Goal: Check status: Check status

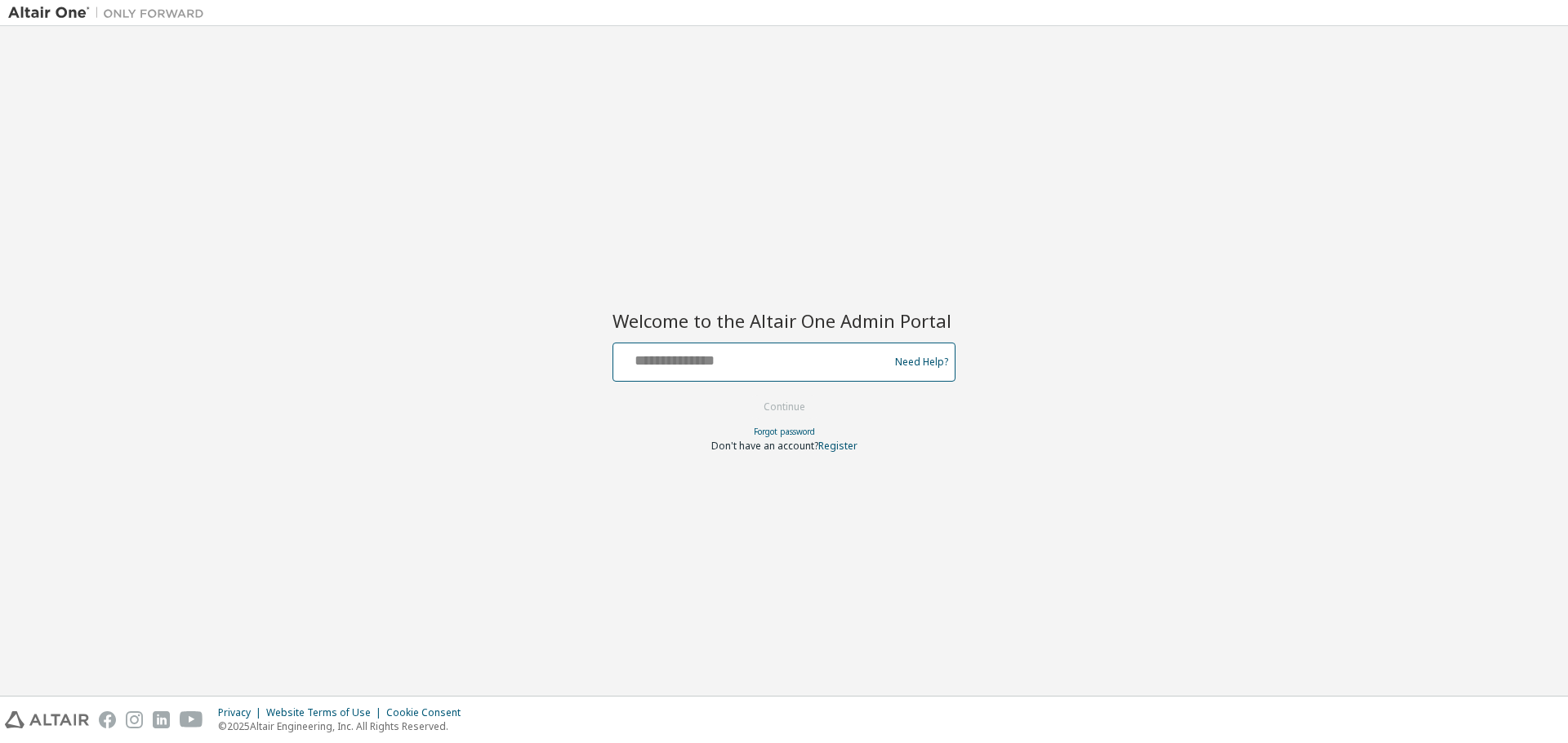
click at [746, 363] on input "text" at bounding box center [753, 358] width 267 height 24
type input "**********"
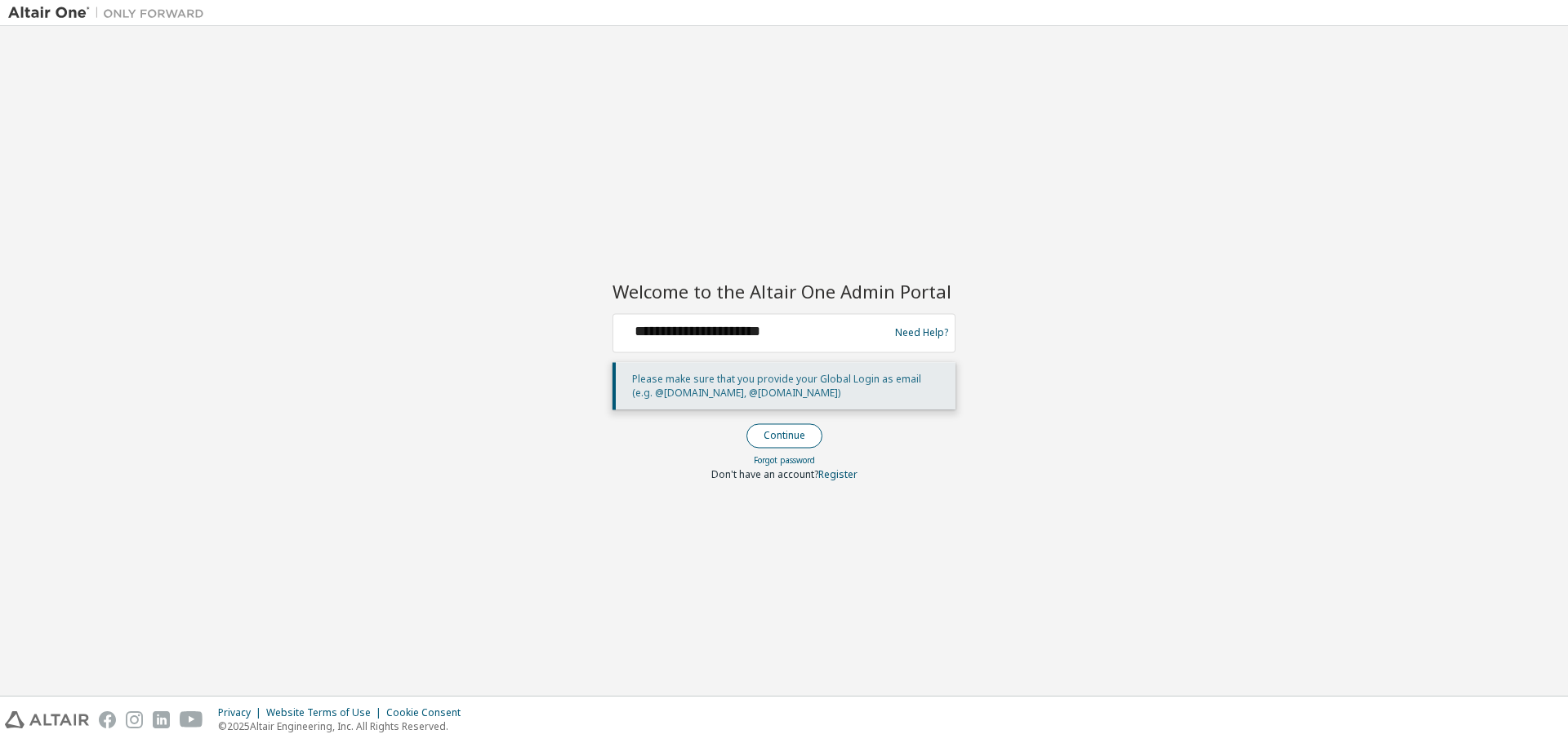
click at [789, 436] on button "Continue" at bounding box center [784, 435] width 76 height 24
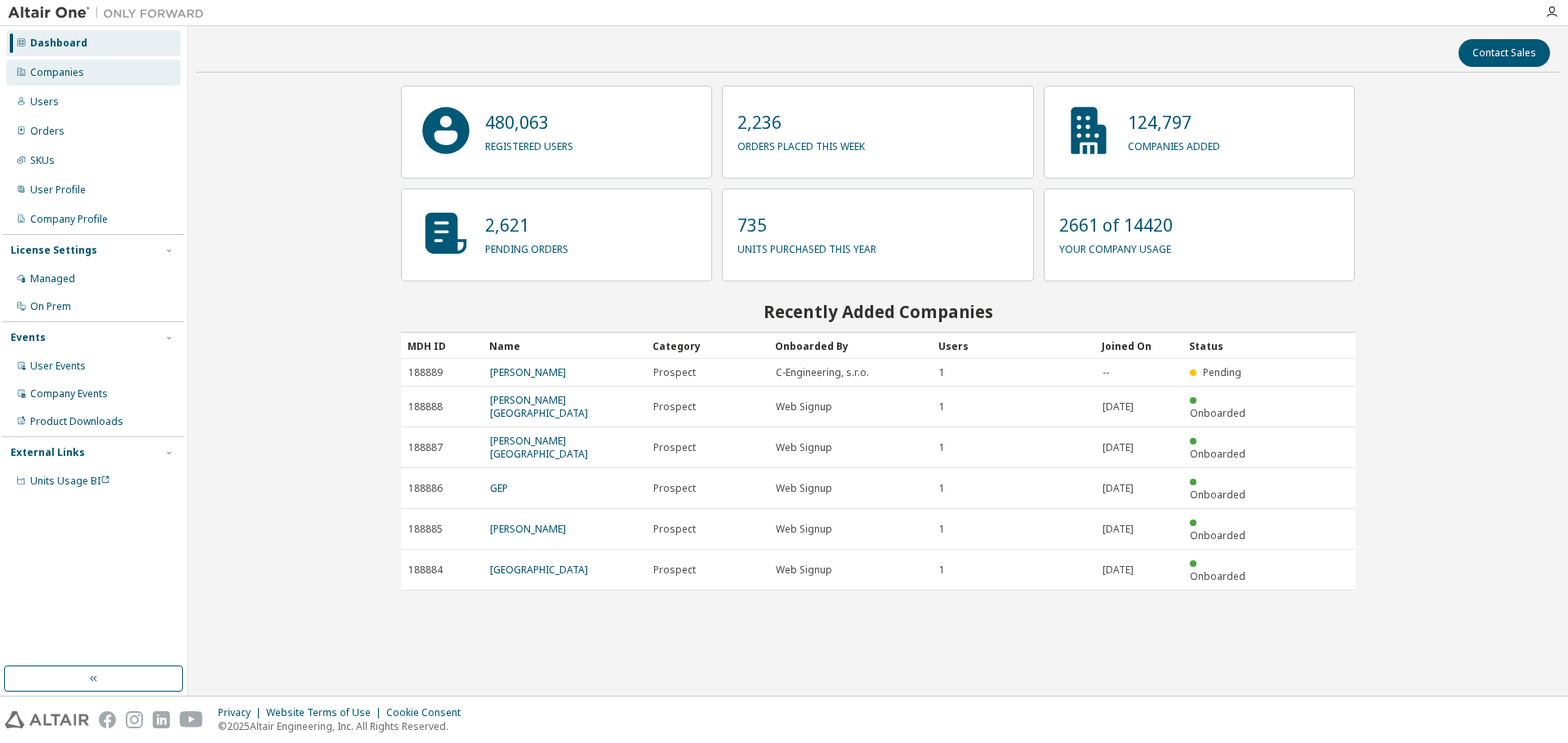
click at [49, 69] on div "Companies" at bounding box center [57, 73] width 54 height 14
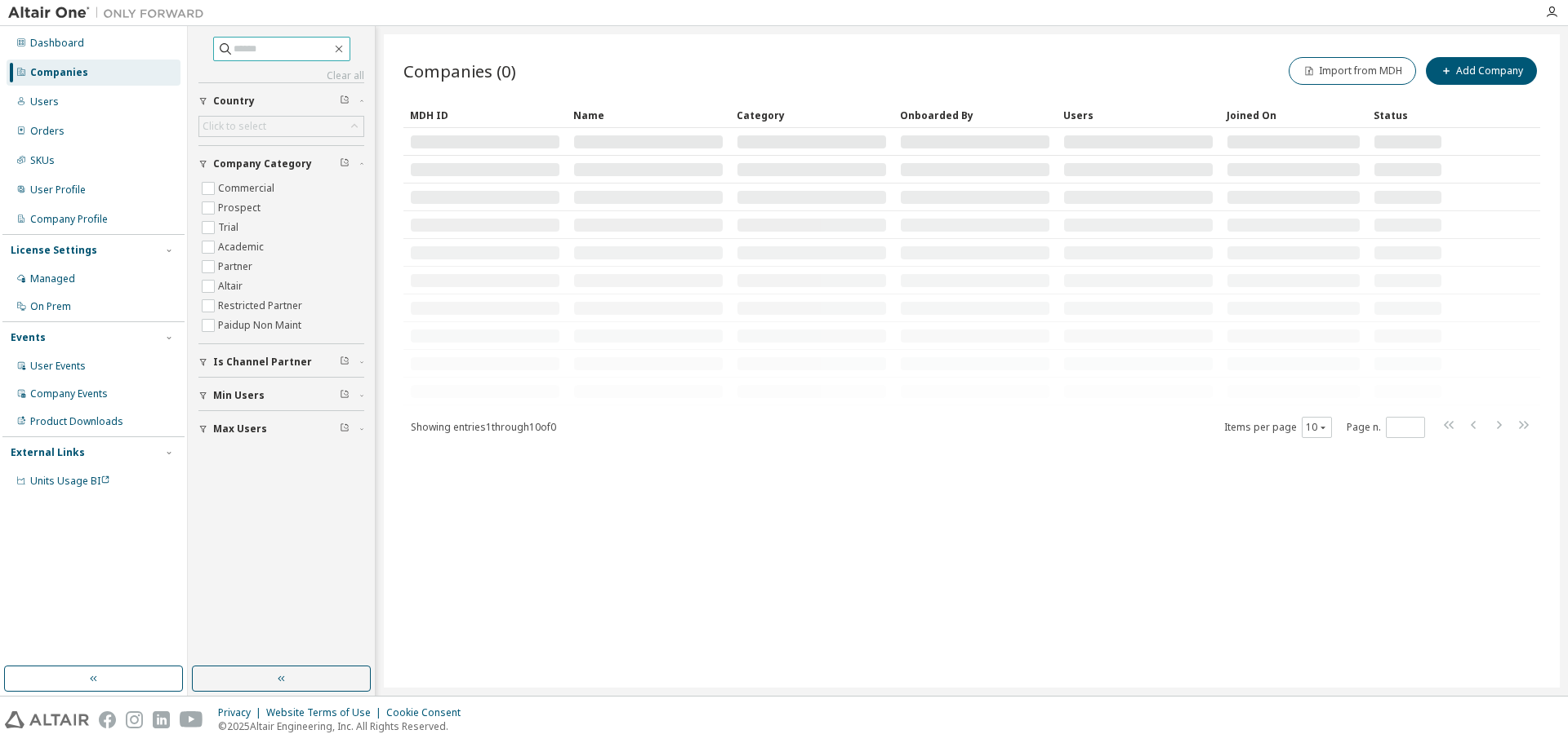
click at [290, 46] on input "text" at bounding box center [282, 48] width 98 height 16
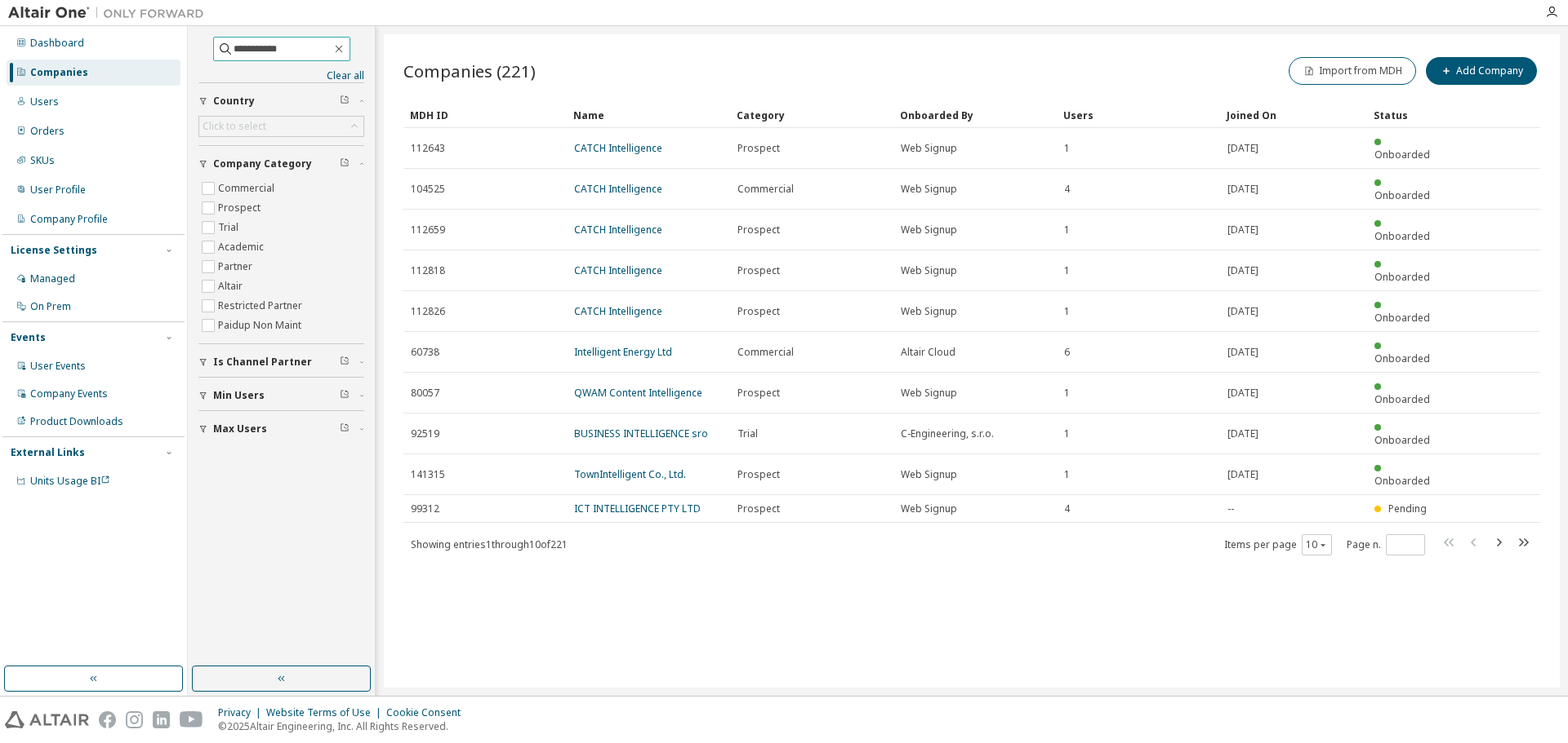
click at [287, 47] on input "**********" at bounding box center [282, 48] width 98 height 16
type input "**********"
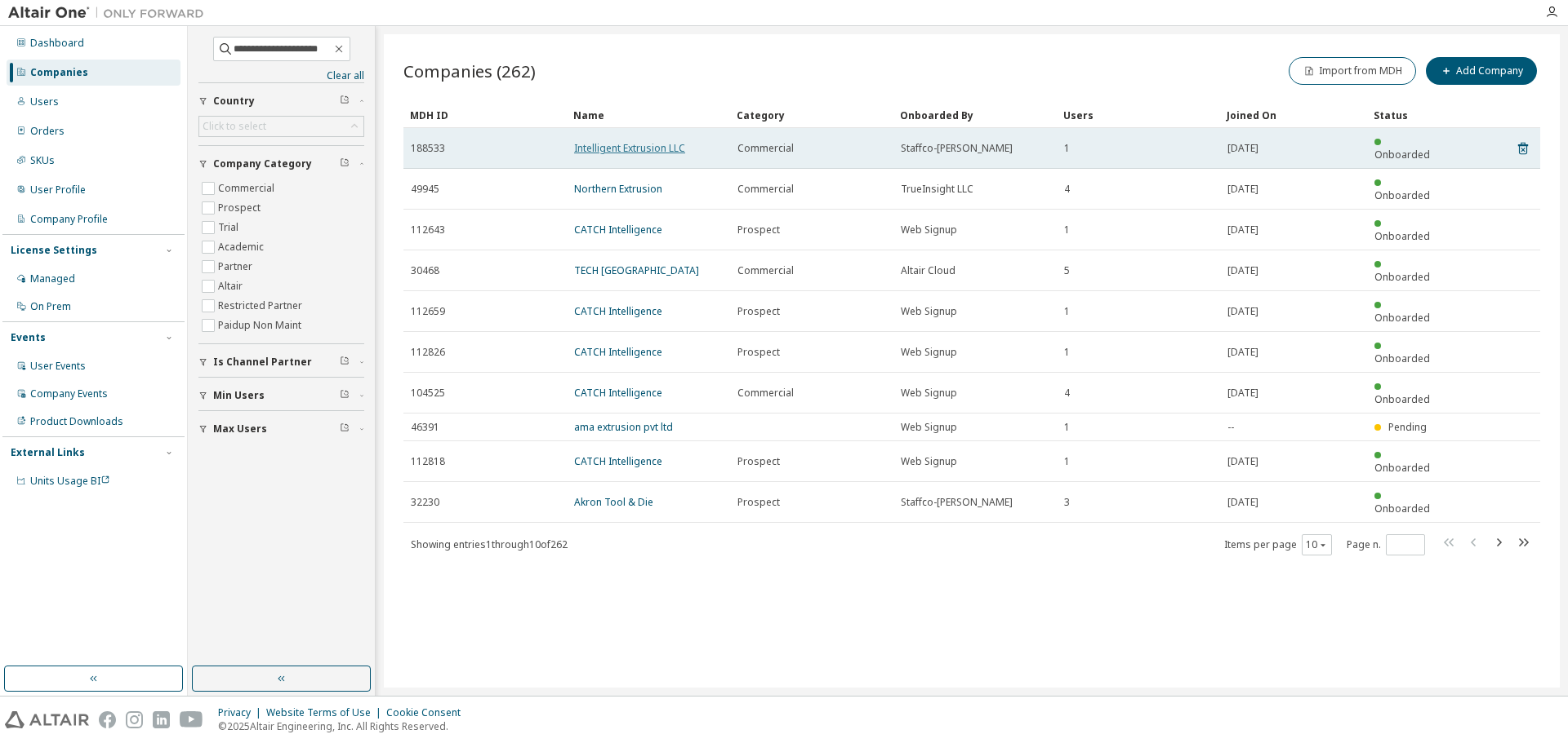
click at [644, 141] on link "Intelligent Extrusion LLC" at bounding box center [630, 148] width 111 height 14
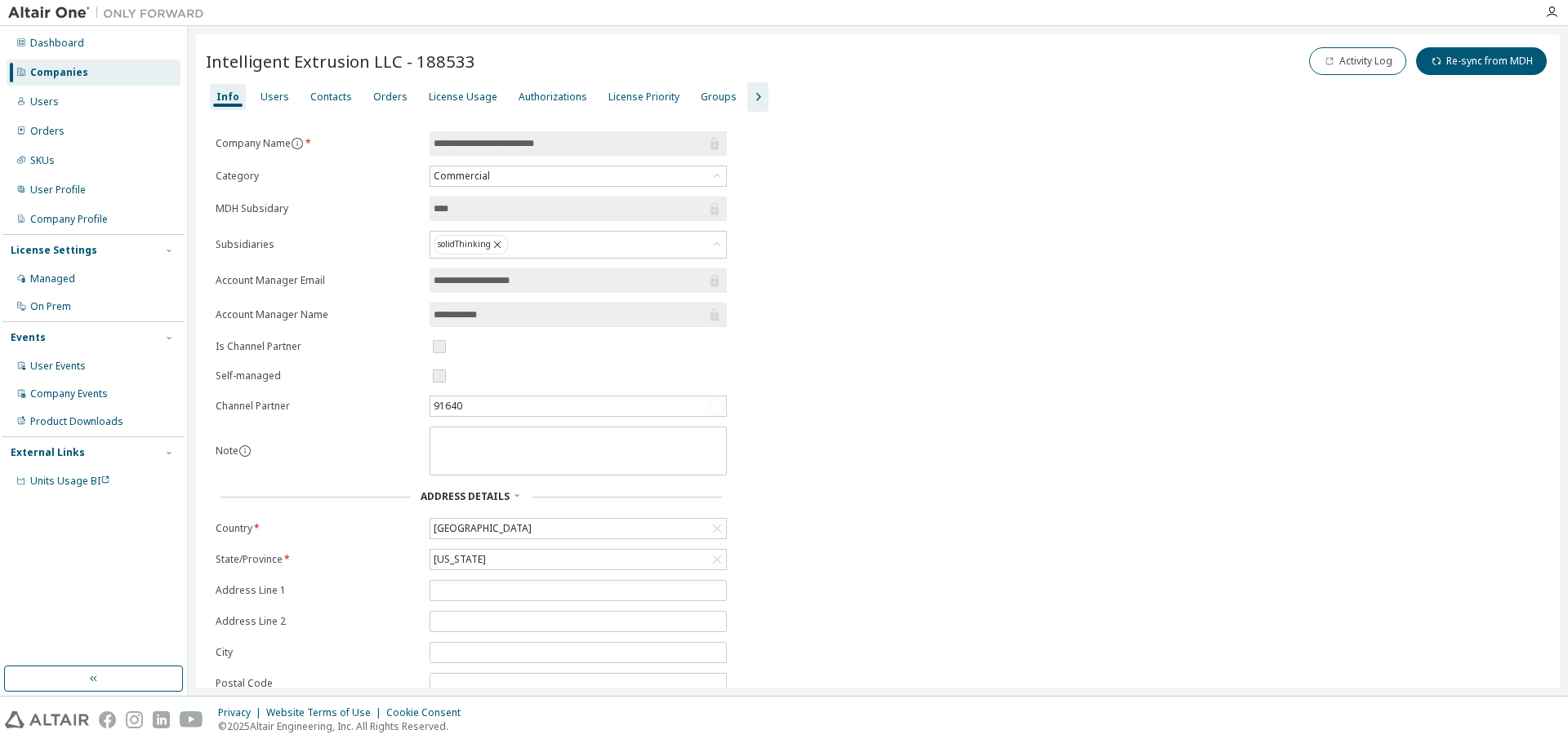
click at [837, 294] on div "**********" at bounding box center [878, 448] width 1344 height 633
click at [445, 93] on div "License Usage" at bounding box center [462, 97] width 69 height 14
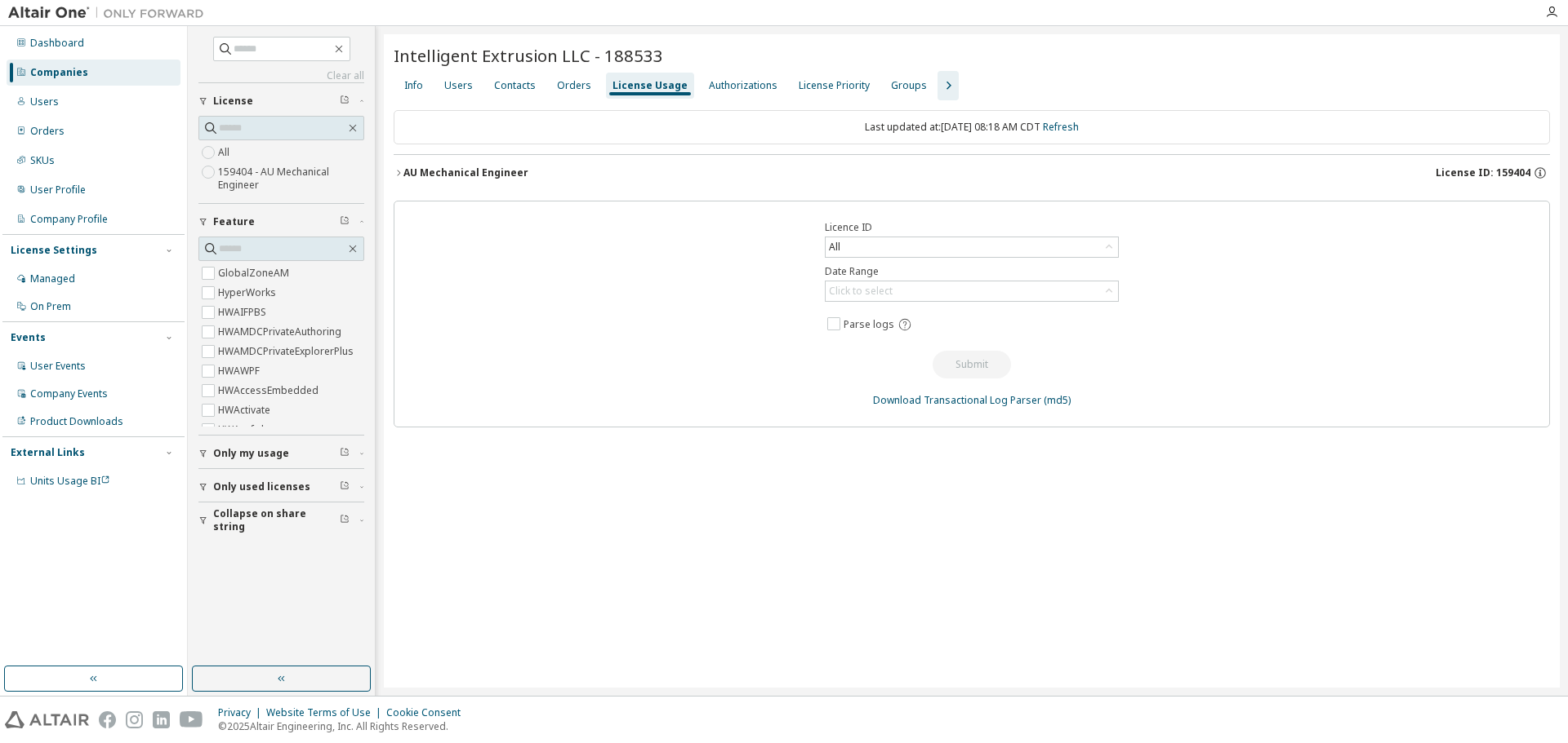
drag, startPoint x: 634, startPoint y: 170, endPoint x: 583, endPoint y: 173, distance: 51.1
click at [634, 171] on div "AU Mechanical Engineer License ID: 159404" at bounding box center [976, 173] width 1146 height 14
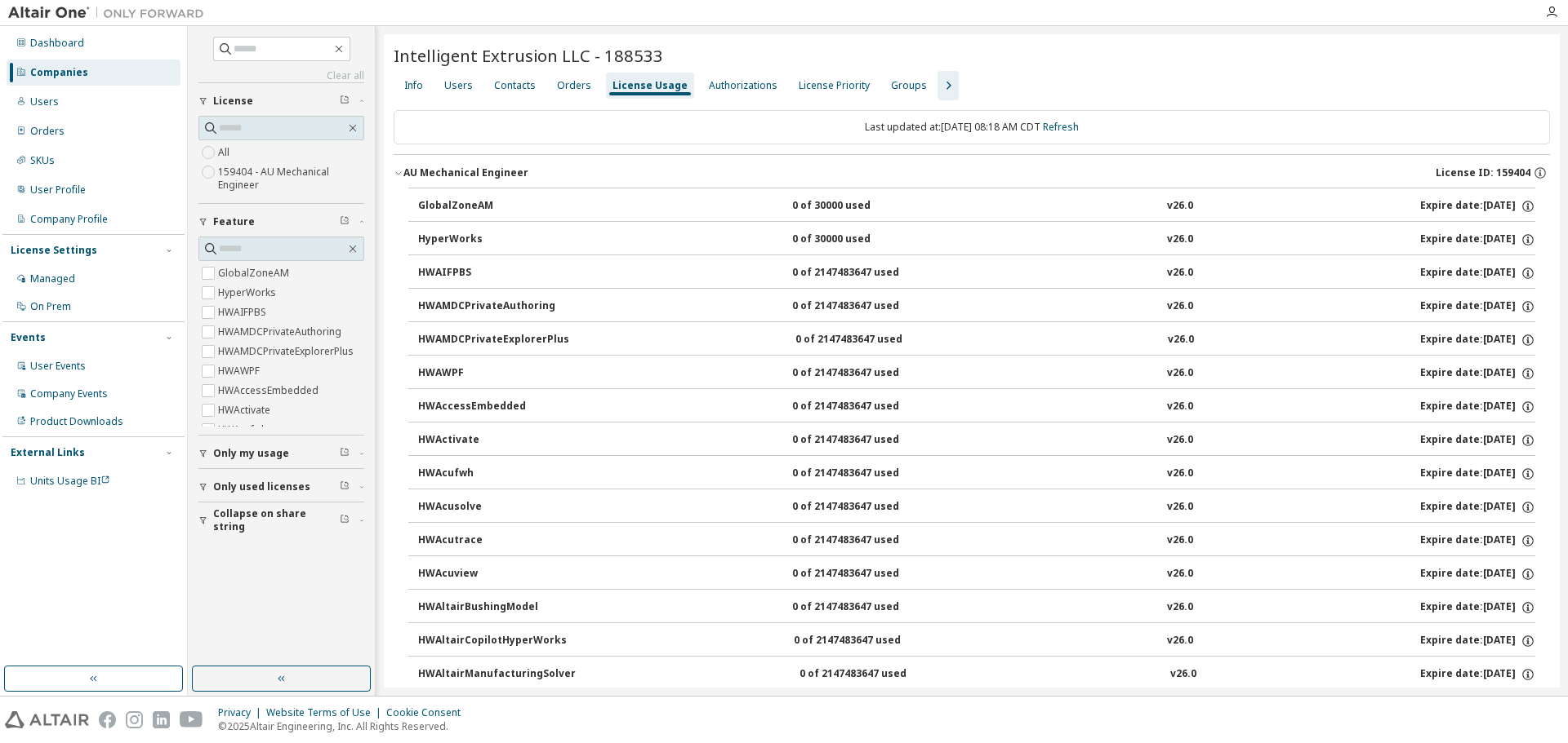
click at [704, 172] on div "AU Mechanical Engineer License ID: 159404" at bounding box center [976, 173] width 1146 height 14
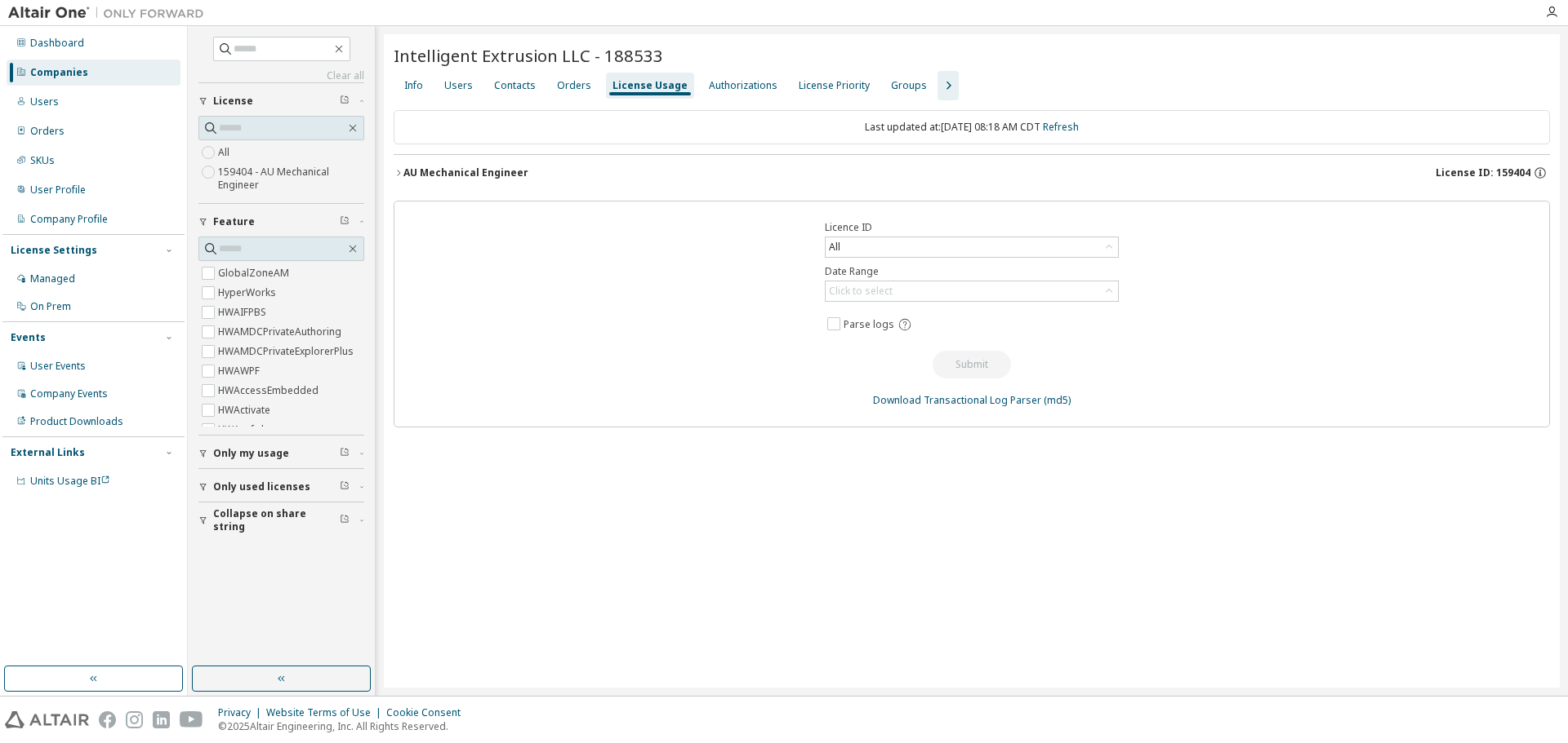
click at [400, 173] on icon "button" at bounding box center [398, 173] width 3 height 6
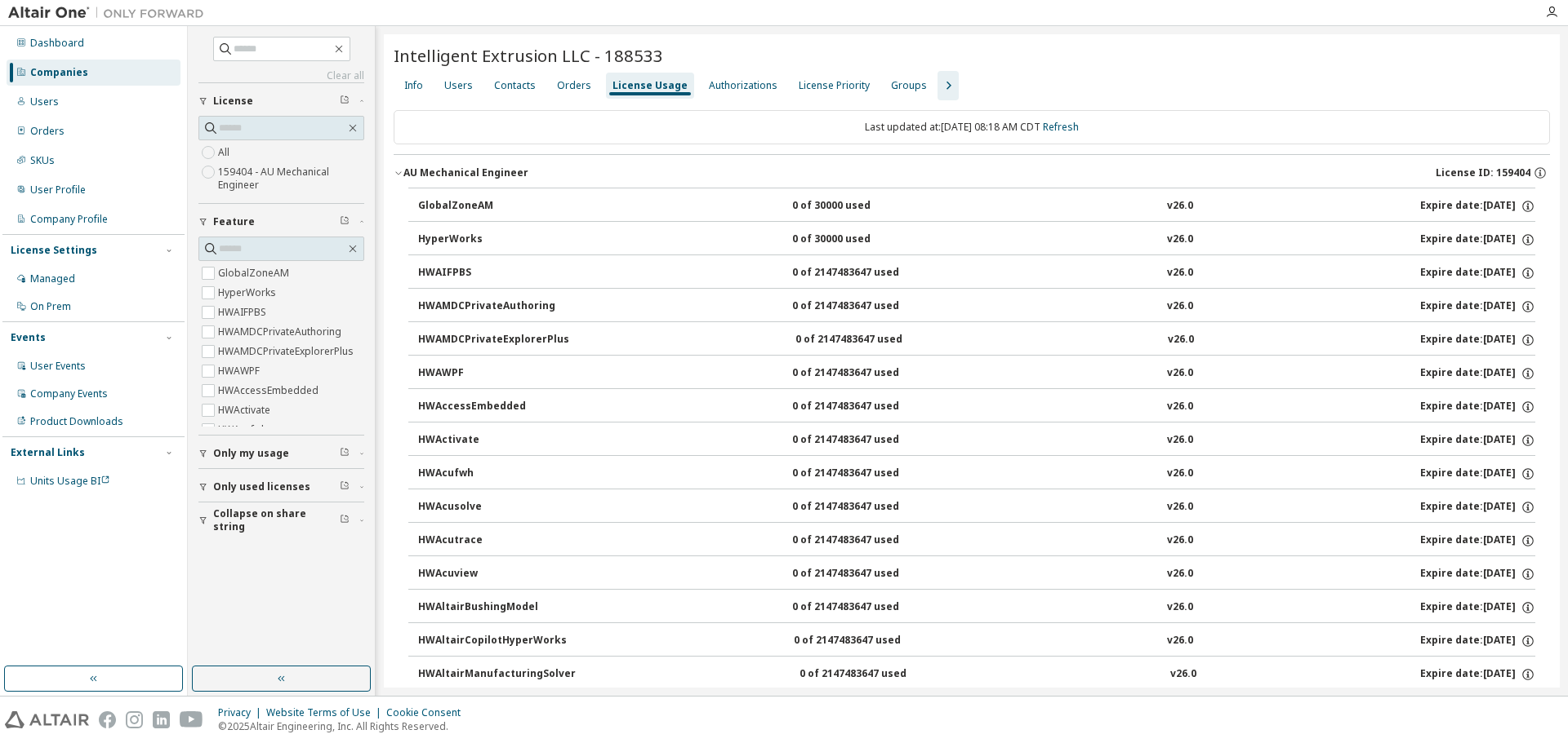
click at [1271, 162] on button "AU Mechanical Engineer License ID: 159404" at bounding box center [972, 173] width 1157 height 36
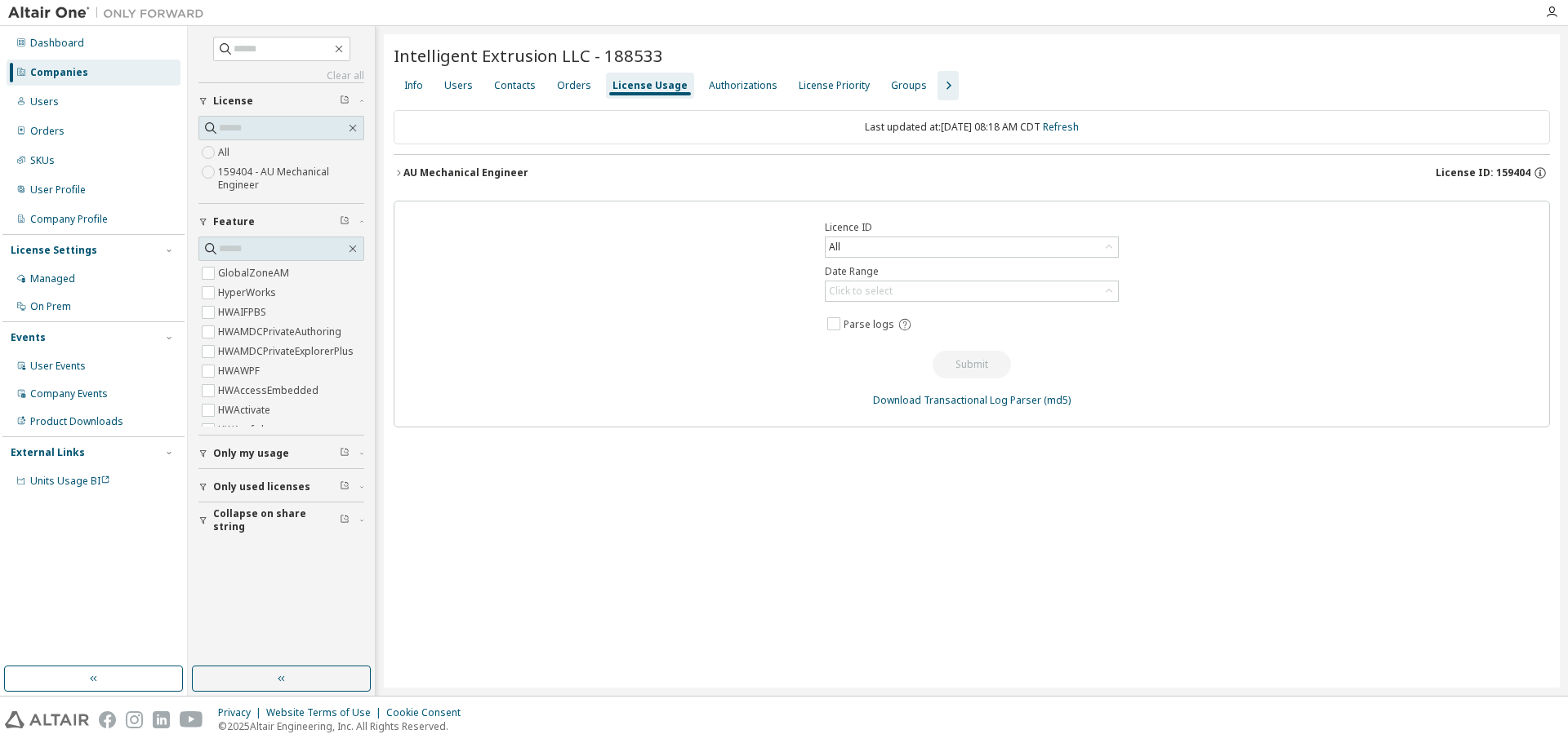
click at [1271, 162] on button "AU Mechanical Engineer License ID: 159404" at bounding box center [972, 173] width 1157 height 36
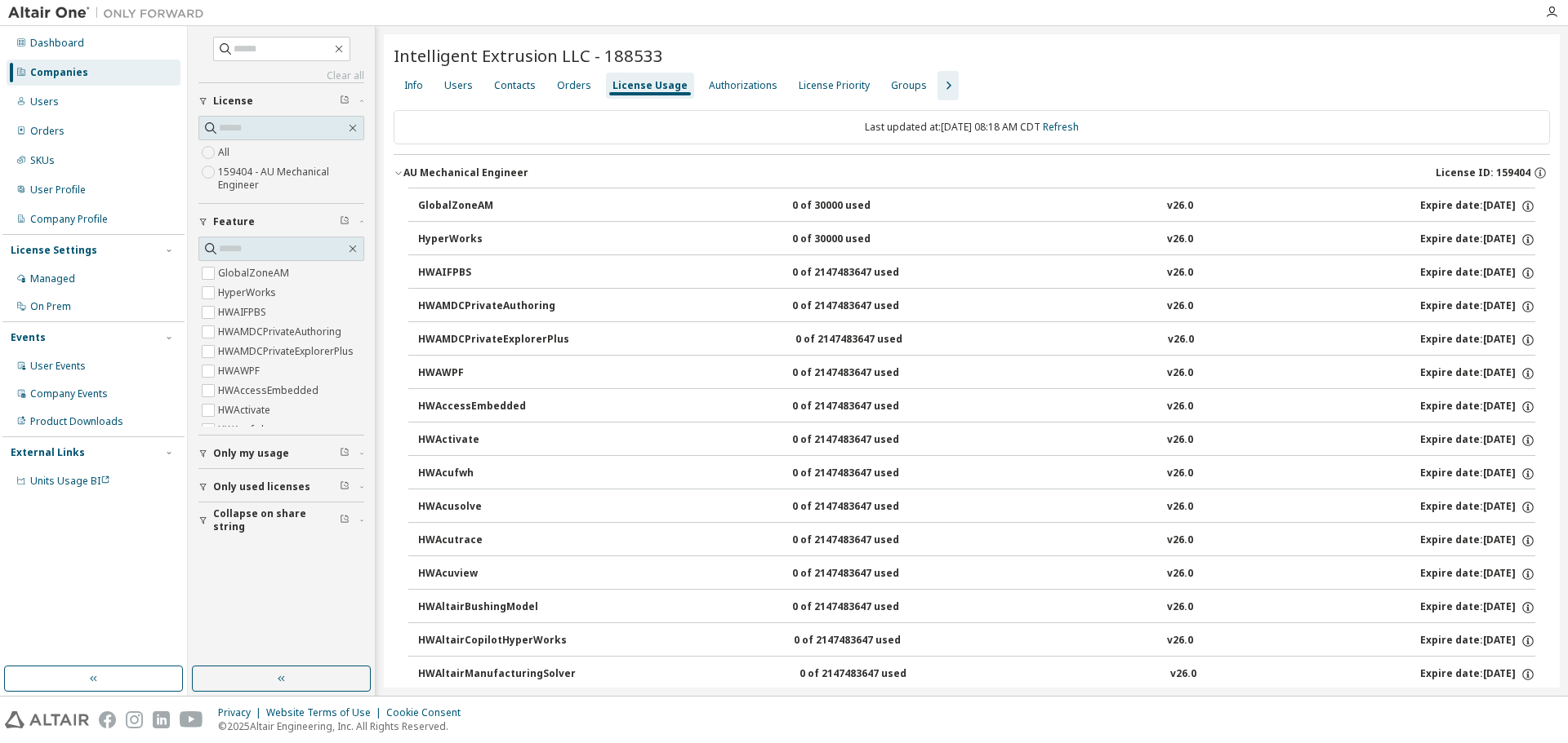
drag, startPoint x: 1507, startPoint y: 204, endPoint x: 1460, endPoint y: 204, distance: 47.0
click at [1460, 204] on div "Expire date: 2026-04-10" at bounding box center [1477, 206] width 115 height 14
click at [1522, 206] on icon "button" at bounding box center [1527, 206] width 14 height 14
click at [1334, 157] on button "AU Mechanical Engineer License ID: 159404" at bounding box center [972, 173] width 1157 height 36
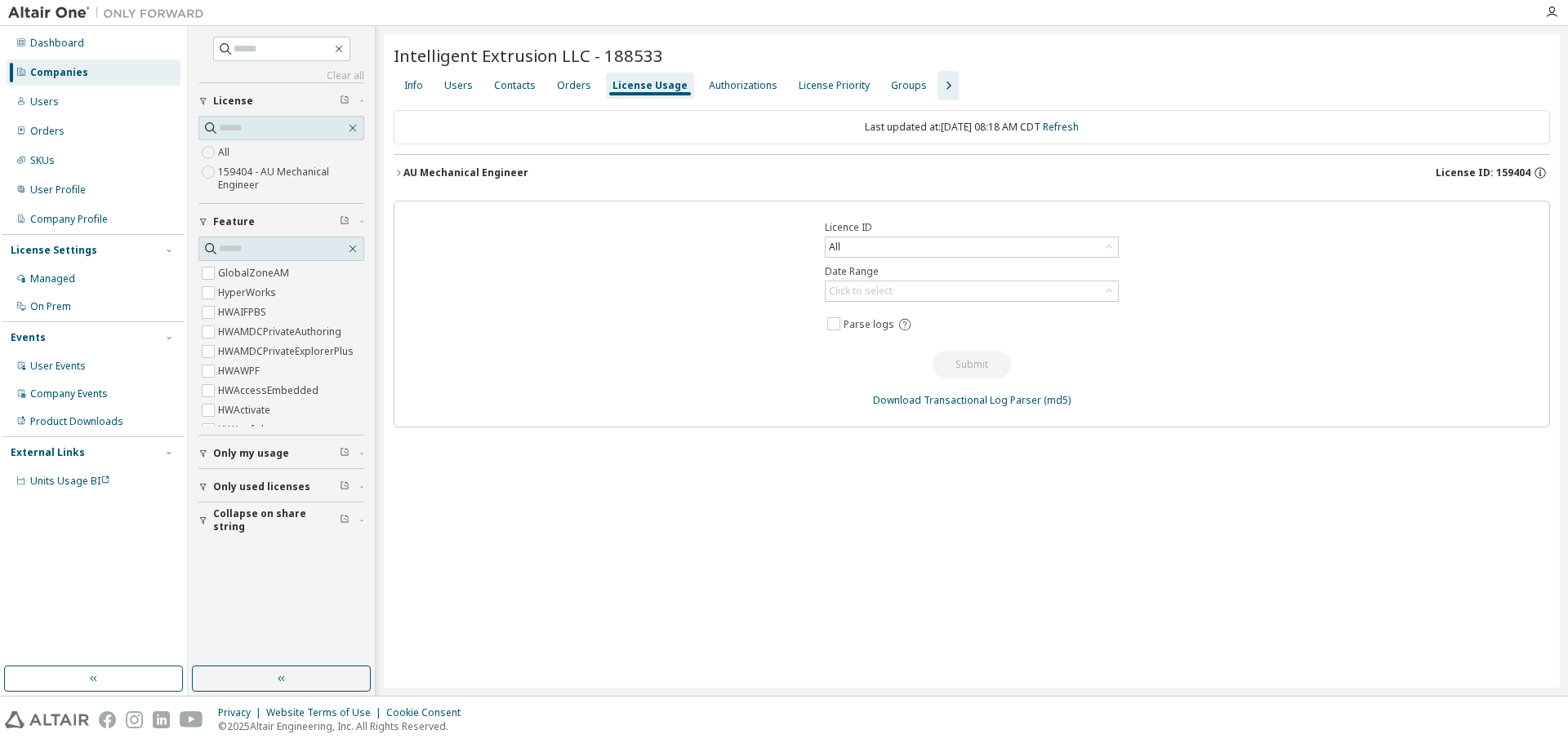
click at [402, 173] on icon "button" at bounding box center [399, 173] width 10 height 10
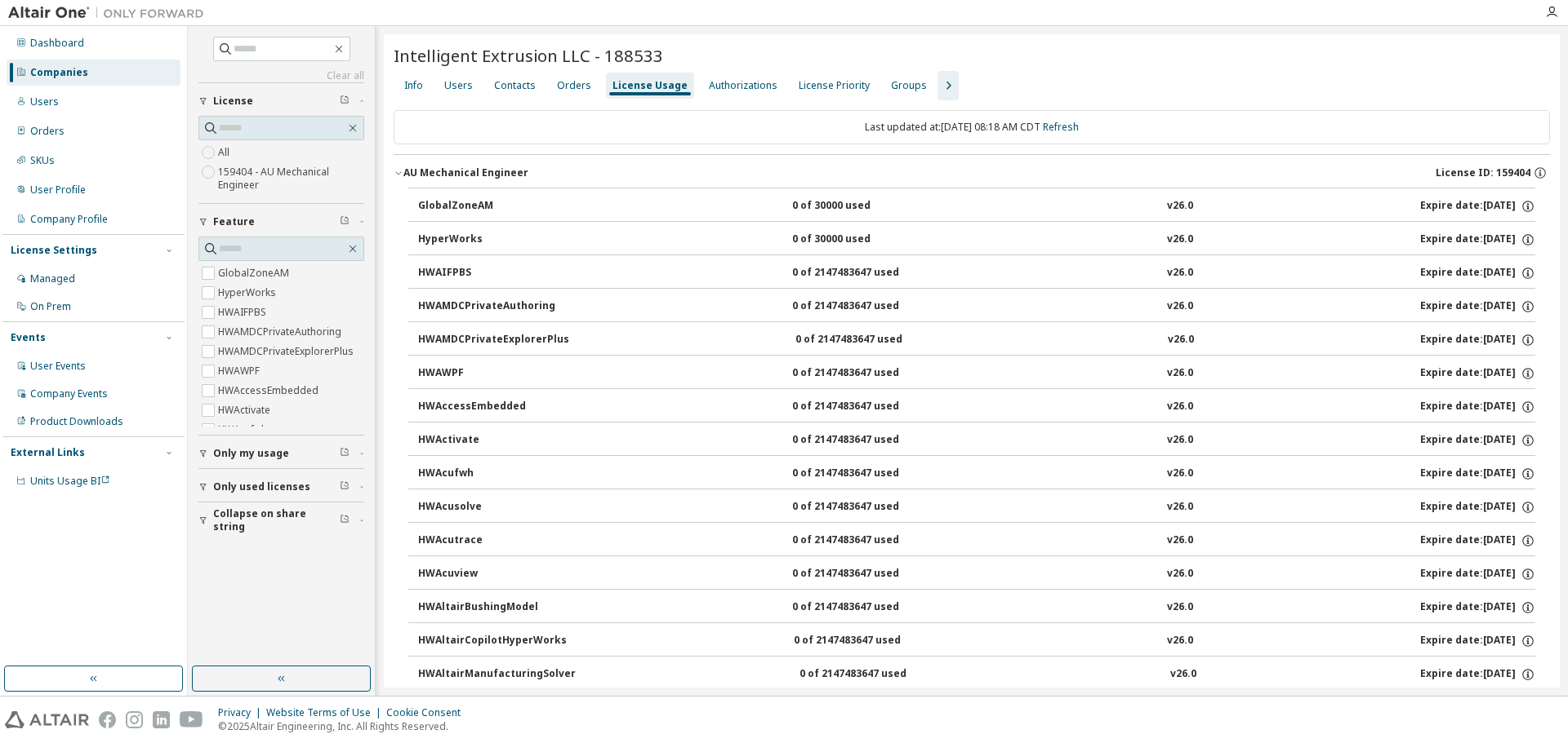
click at [1368, 112] on div "Last updated at: Tue 2025-10-14 08:18 AM CDT Refresh" at bounding box center [972, 127] width 1157 height 35
